Goal: Transaction & Acquisition: Purchase product/service

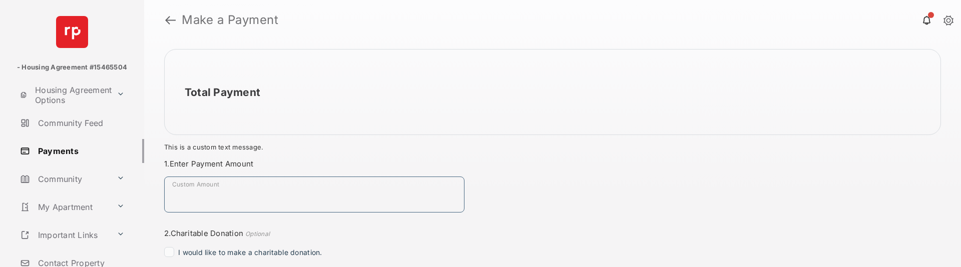
click at [296, 193] on input "Custom Amount" at bounding box center [314, 195] width 300 height 36
type input "****"
click at [553, 185] on div "Total Payment $1.00 This is a custom text message. Payment Summary Payment Meth…" at bounding box center [552, 153] width 817 height 227
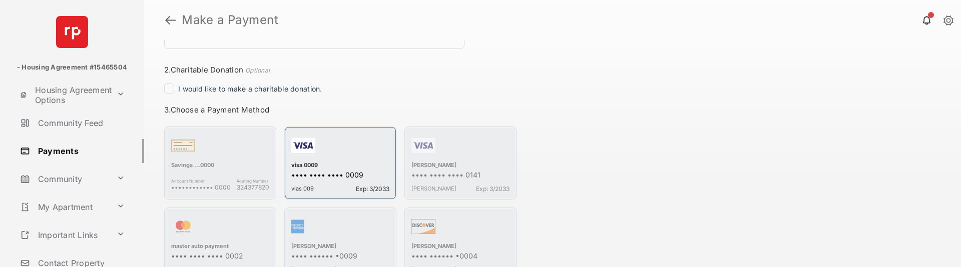
scroll to position [200, 0]
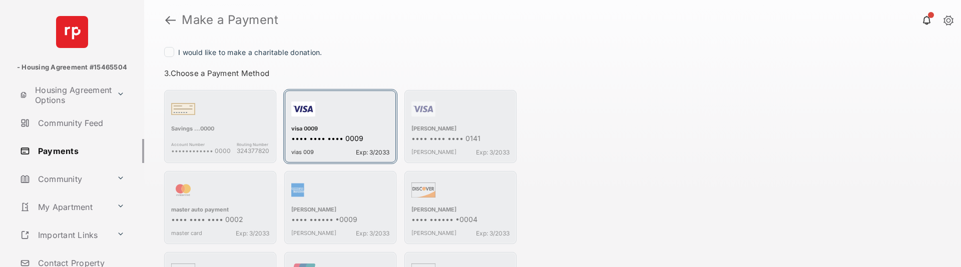
click at [325, 121] on div "button" at bounding box center [340, 111] width 98 height 28
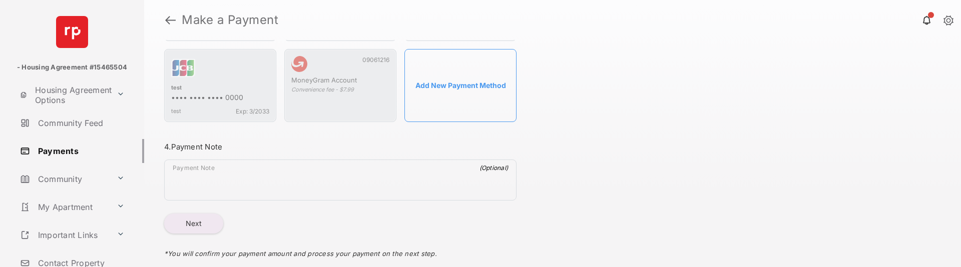
scroll to position [648, 0]
click at [180, 225] on button "Next" at bounding box center [193, 222] width 59 height 20
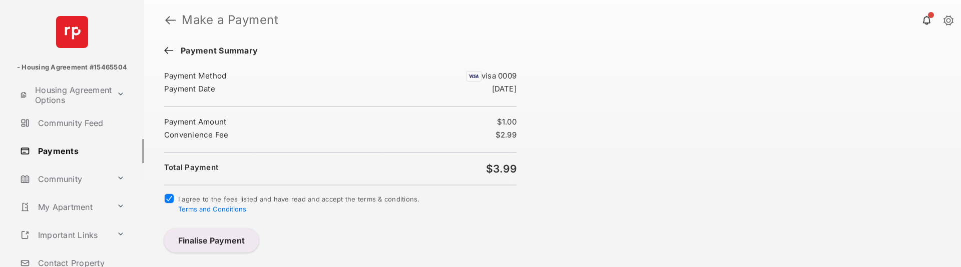
click at [215, 241] on button "Finalise Payment" at bounding box center [211, 241] width 95 height 24
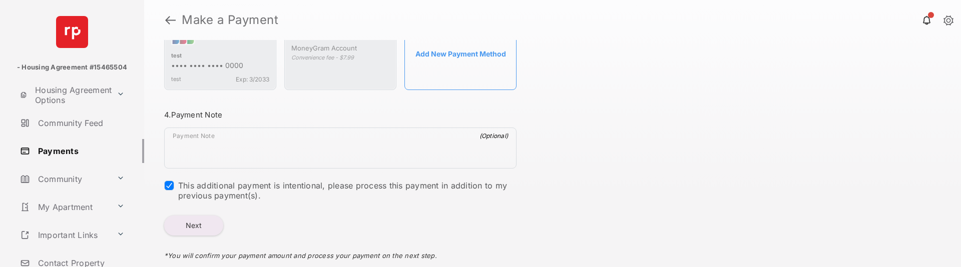
scroll to position [723, 0]
click at [199, 227] on button "Next" at bounding box center [193, 222] width 59 height 20
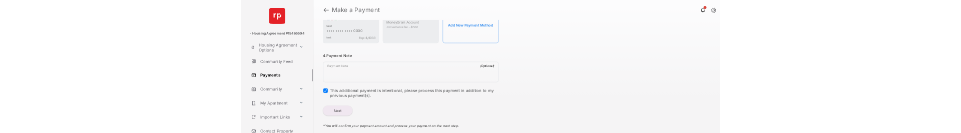
scroll to position [0, 0]
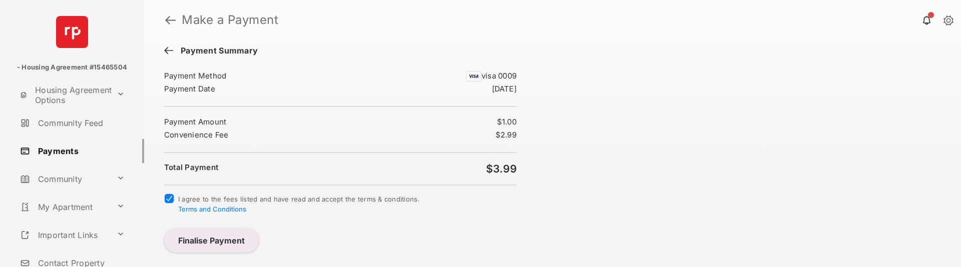
click at [197, 239] on button "Finalise Payment" at bounding box center [211, 241] width 95 height 24
